Goal: Transaction & Acquisition: Purchase product/service

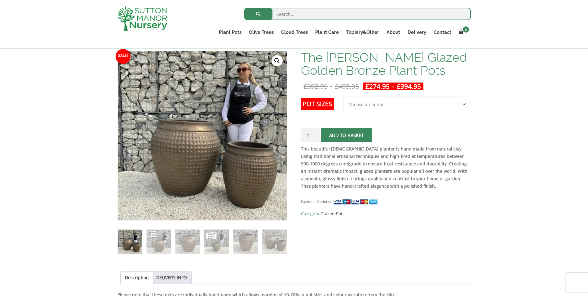
scroll to position [93, 0]
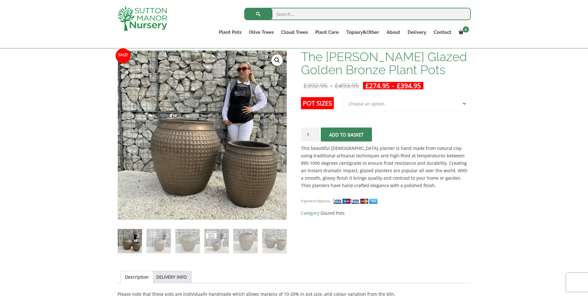
click at [366, 105] on select "Choose an option 2nd to Largest Pot In The Picture Largest pot In The Picture" at bounding box center [407, 104] width 127 height 16
click at [344, 96] on select "Choose an option 2nd to Largest Pot In The Picture Largest pot In The Picture" at bounding box center [407, 104] width 127 height 16
select select "2nd to Largest Pot In The Picture"
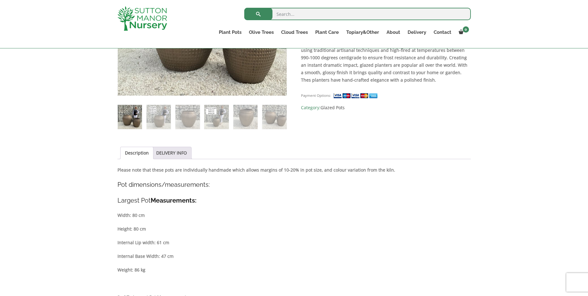
scroll to position [62, 0]
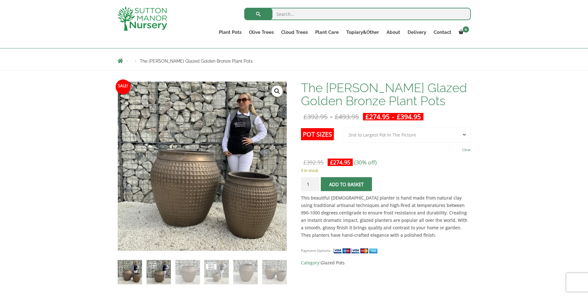
click at [148, 278] on img at bounding box center [159, 272] width 24 height 24
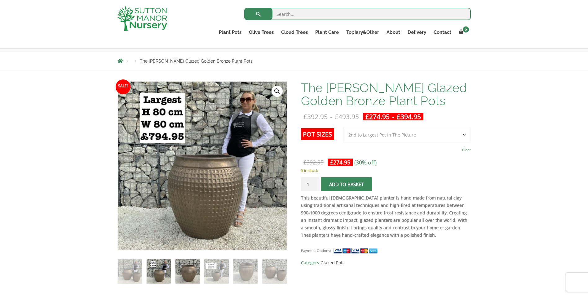
click at [192, 267] on img at bounding box center [188, 271] width 24 height 24
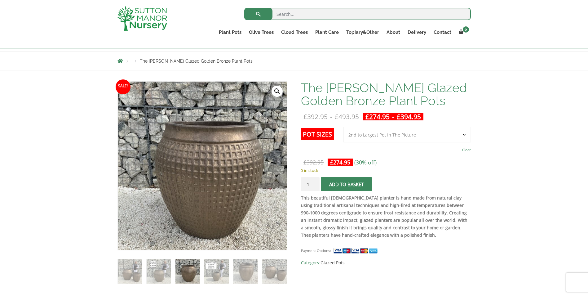
click at [231, 265] on ol at bounding box center [203, 266] width 170 height 33
click at [216, 266] on img at bounding box center [216, 271] width 24 height 24
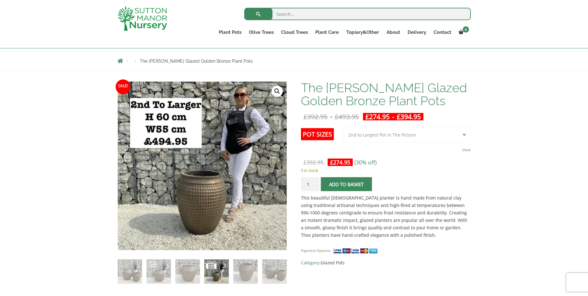
click at [171, 269] on li at bounding box center [158, 271] width 25 height 25
click at [163, 270] on img at bounding box center [159, 271] width 24 height 24
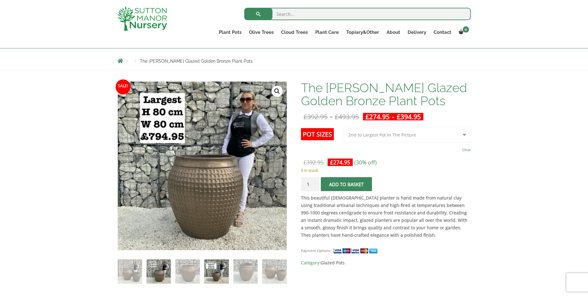
click at [222, 271] on img at bounding box center [216, 271] width 24 height 24
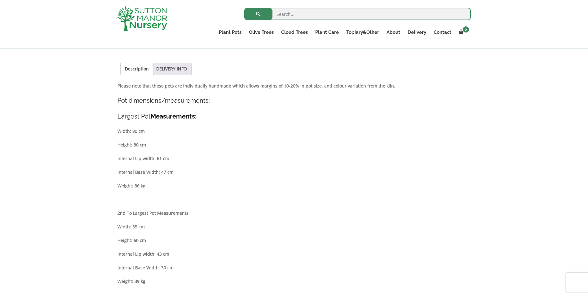
scroll to position [341, 0]
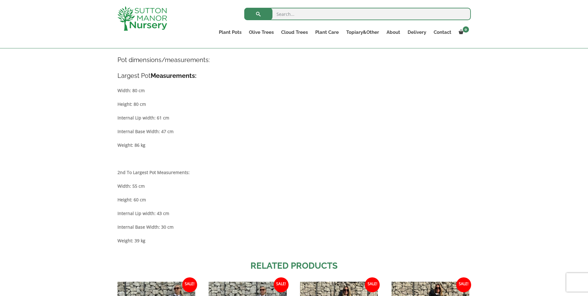
click at [115, 232] on div "Sale! 🔍 The Phu Yen Glazed Golden Bronze Plant Pots £ 392.95 - £ 493.95 £ 274.9…" at bounding box center [294, 119] width 363 height 643
click at [122, 241] on strong "Weight: 39 kg" at bounding box center [132, 241] width 28 height 6
drag, startPoint x: 122, startPoint y: 241, endPoint x: 176, endPoint y: 241, distance: 53.6
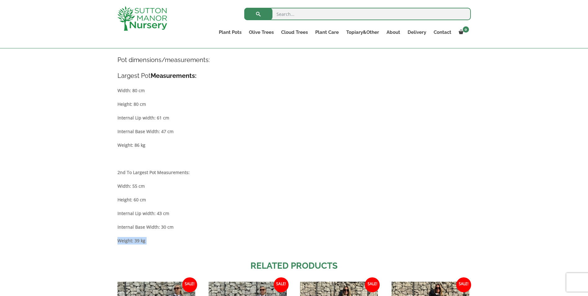
click at [176, 241] on p "Weight: 39 kg" at bounding box center [294, 240] width 353 height 7
drag, startPoint x: 114, startPoint y: 186, endPoint x: 156, endPoint y: 242, distance: 70.0
click at [156, 242] on div "Sale! 🔍 The Phu Yen Glazed Golden Bronze Plant Pots £ 392.95 - £ 493.95 £ 274.9…" at bounding box center [294, 119] width 363 height 643
copy div "Width: 55 cm Height: 60 cm Internal Lip width: 43 cm Internal Base Width: 30 cm…"
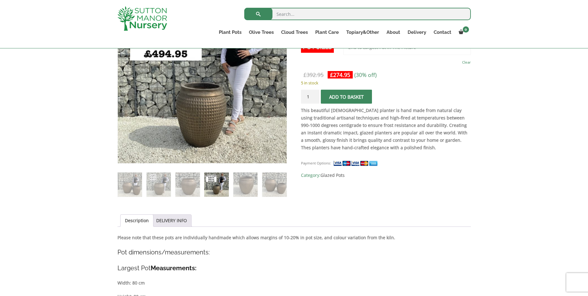
scroll to position [94, 0]
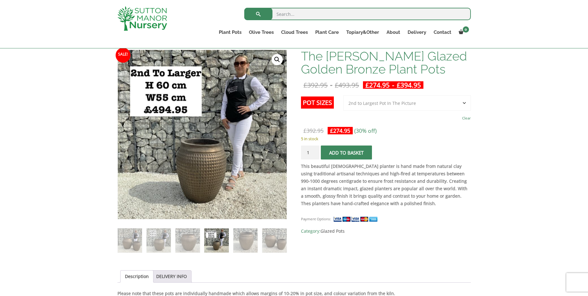
click at [347, 153] on span "submit" at bounding box center [347, 153] width 0 height 0
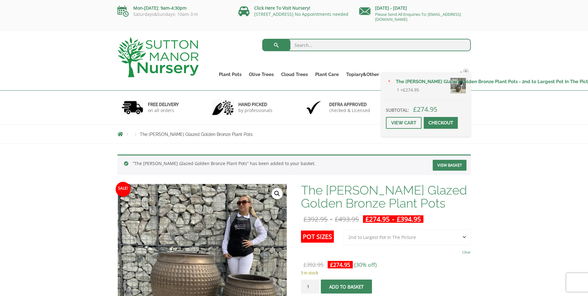
click at [441, 123] on span at bounding box center [441, 123] width 0 height 0
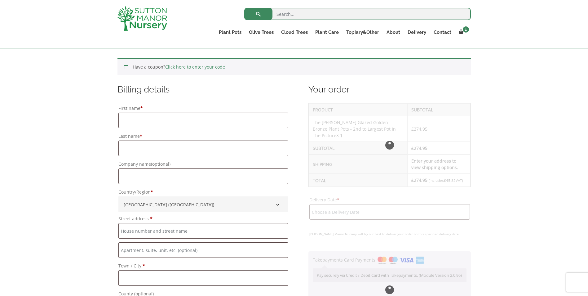
scroll to position [155, 0]
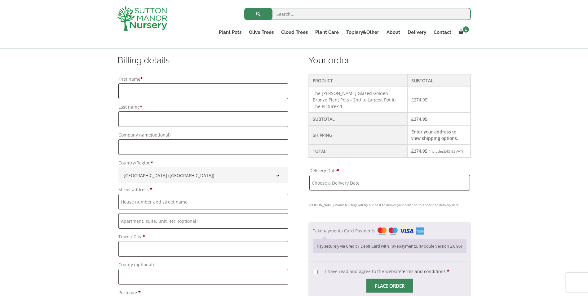
drag, startPoint x: 151, startPoint y: 93, endPoint x: 155, endPoint y: 96, distance: 5.3
click at [151, 93] on input "First name *" at bounding box center [203, 91] width 170 height 16
type input "[PERSON_NAME]"
type input "[PHONE_NUMBER]"
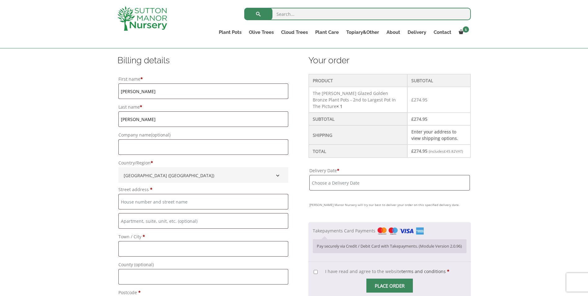
type input "[PERSON_NAME][EMAIL_ADDRESS][DOMAIN_NAME]"
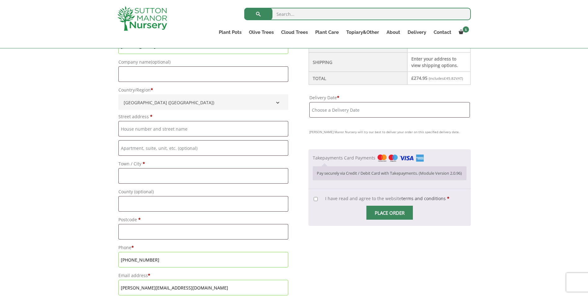
scroll to position [217, 0]
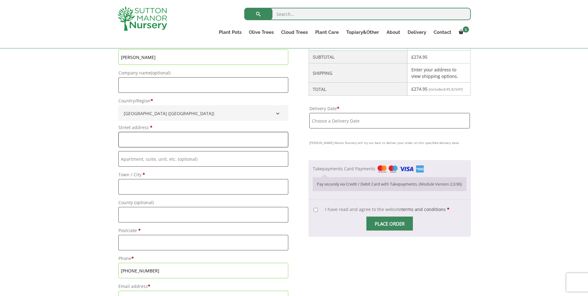
click at [145, 143] on input "Street address *" at bounding box center [203, 140] width 170 height 16
type input "so21 1hr"
click at [144, 141] on input "so21 1hr" at bounding box center [203, 140] width 170 height 16
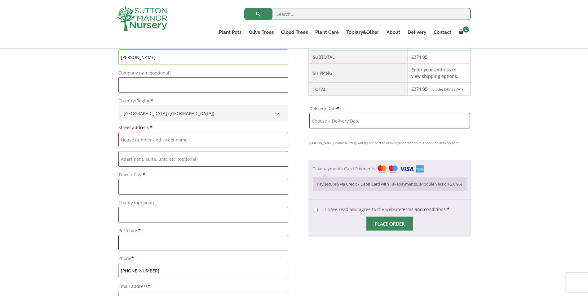
click at [149, 248] on input "Postcode *" at bounding box center [203, 243] width 170 height 16
paste input "so21 1hr"
type input "so21 1hr"
click at [153, 140] on input "Street address *" at bounding box center [203, 140] width 170 height 16
type input "Unit [GEOGRAPHIC_DATA][STREET_ADDRESS],"
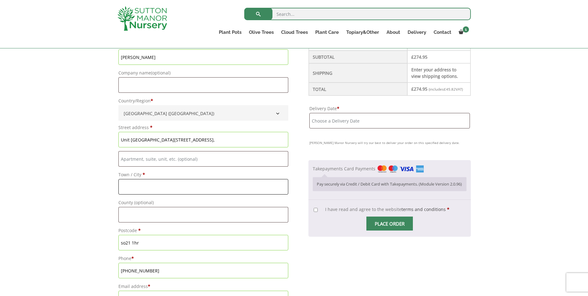
click at [171, 182] on input "Town / City *" at bounding box center [203, 187] width 170 height 16
type input "Winchester"
click at [92, 187] on div "Have a coupon? Click here to enter your code Apply coupon Billing details First…" at bounding box center [294, 287] width 588 height 663
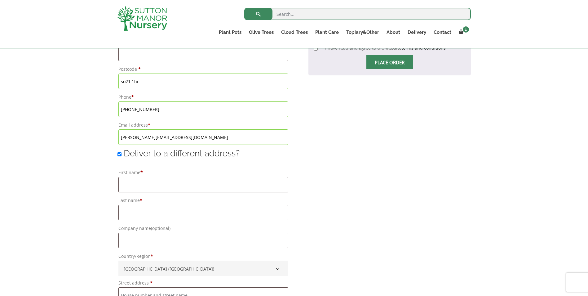
scroll to position [434, 0]
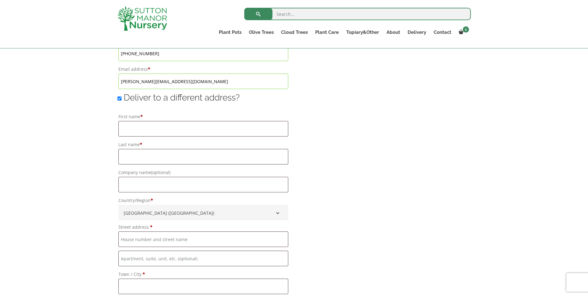
click at [123, 99] on label "Deliver to a different address?" at bounding box center [179, 97] width 122 height 10
click at [122, 99] on input "Deliver to a different address?" at bounding box center [120, 98] width 4 height 4
checkbox input "false"
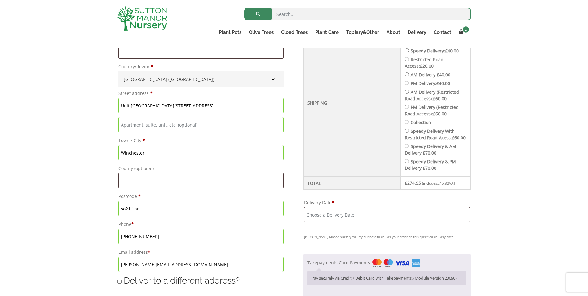
scroll to position [279, 0]
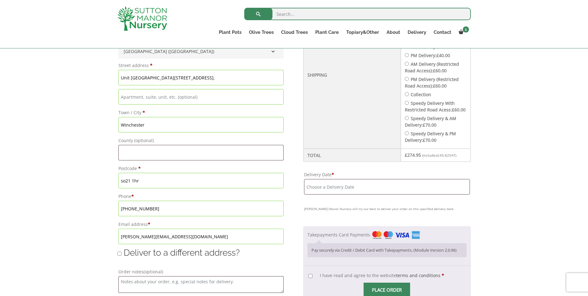
click at [379, 188] on input "Delivery Date *" at bounding box center [387, 187] width 166 height 16
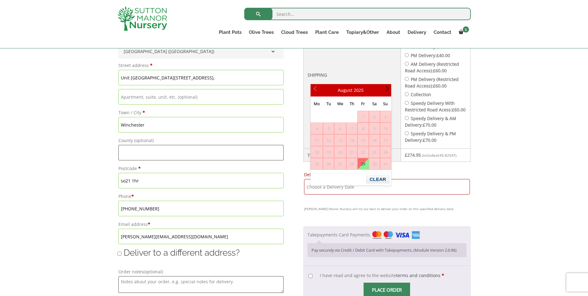
click at [387, 86] on link "Next" at bounding box center [386, 90] width 11 height 11
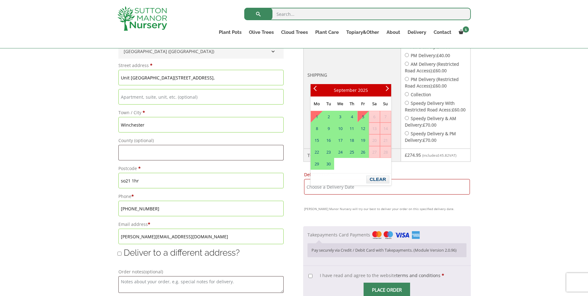
click at [310, 91] on th "Shipping" at bounding box center [353, 74] width 98 height 147
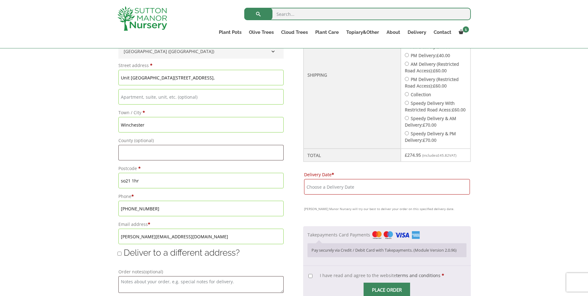
click at [354, 193] on input "Delivery Date *" at bounding box center [387, 187] width 166 height 16
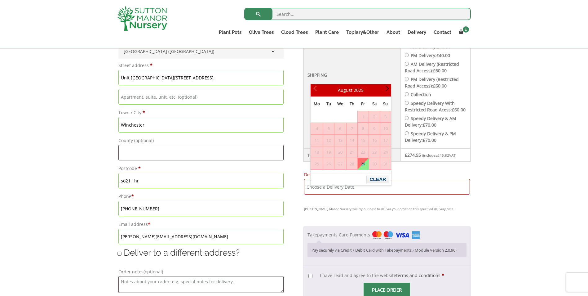
click at [387, 93] on link "Next" at bounding box center [386, 90] width 11 height 11
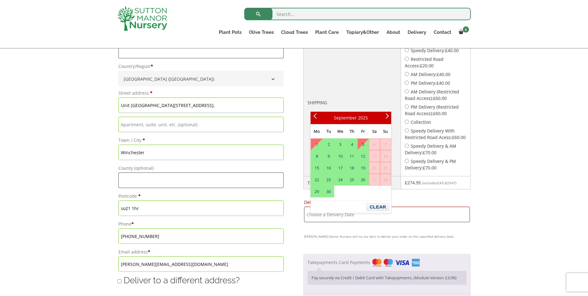
scroll to position [217, 0]
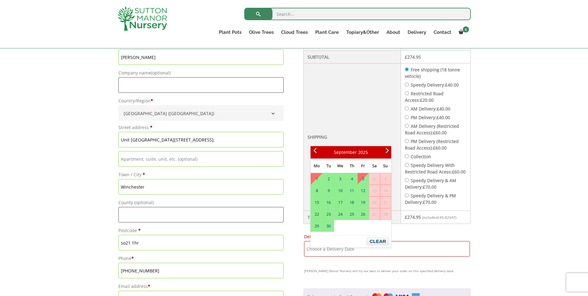
click at [428, 85] on label "Speedy Delivery: £ 40.00" at bounding box center [435, 85] width 48 height 6
click at [409, 85] on input "Speedy Delivery: £ 40.00" at bounding box center [407, 84] width 4 height 4
radio input "true"
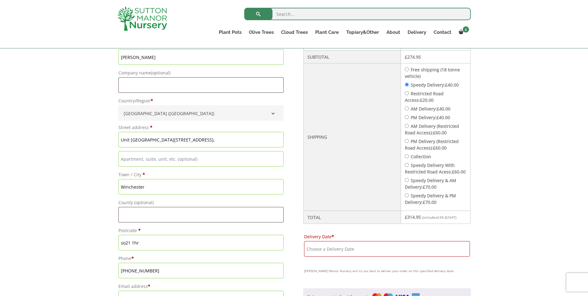
scroll to position [248, 0]
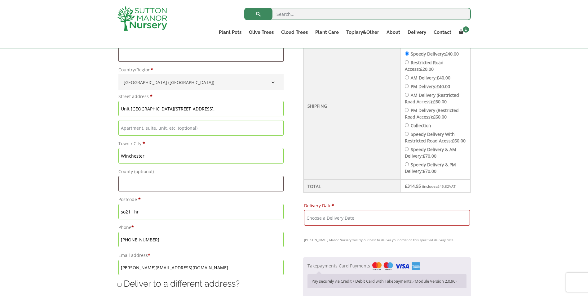
click at [356, 218] on input "Delivery Date *" at bounding box center [387, 218] width 166 height 16
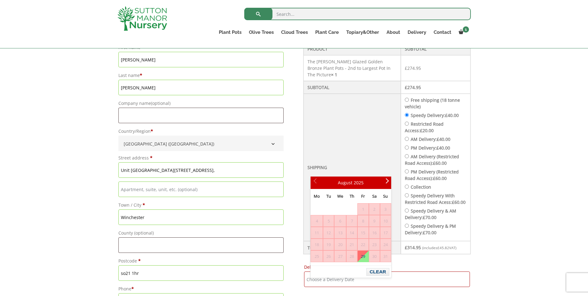
scroll to position [186, 0]
click at [407, 101] on input "Free shipping (18 tonne vehicle)" at bounding box center [407, 100] width 4 height 4
radio input "true"
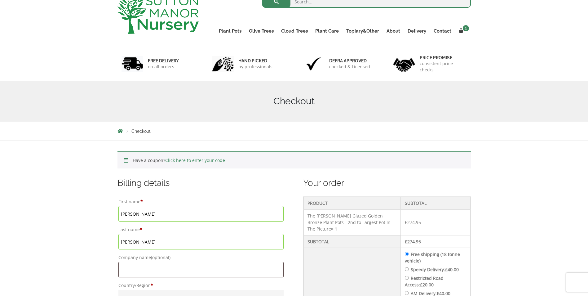
scroll to position [0, 0]
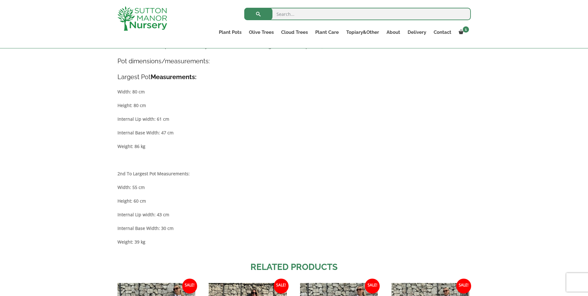
scroll to position [341, 0]
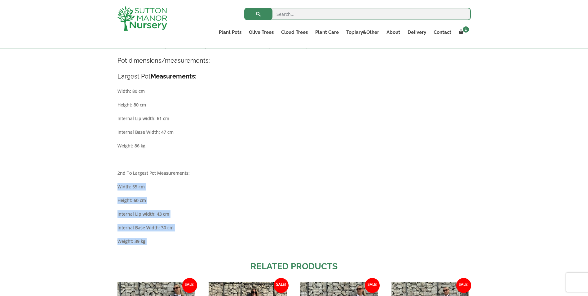
drag, startPoint x: 114, startPoint y: 187, endPoint x: 159, endPoint y: 261, distance: 85.8
click at [159, 261] on div "Sale! 🔍 The Phu Yen Glazed Golden Bronze Plant Pots £ 392.95 - £ 493.95 £ 274.9…" at bounding box center [294, 124] width 363 height 652
copy div "Width: 55 cm Height: 60 cm Internal Lip width: 43 cm Internal Base Width: 30 cm…"
